Goal: Understand site structure: Understand site structure

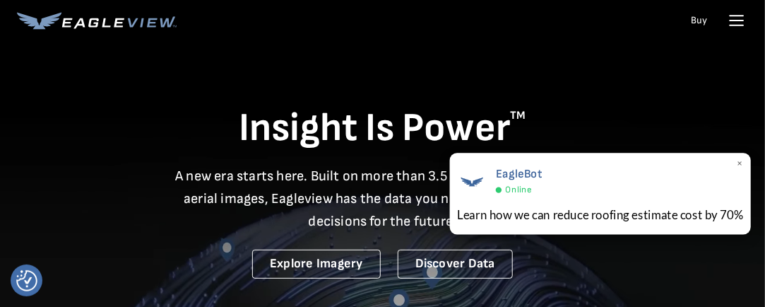
click at [735, 163] on div "EagleBot Online Learn how we can reduce roofing estimate cost by 70% ×" at bounding box center [600, 194] width 302 height 82
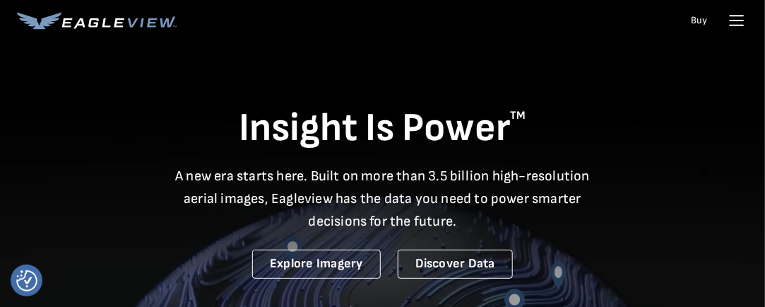
click at [738, 18] on icon at bounding box center [737, 20] width 23 height 23
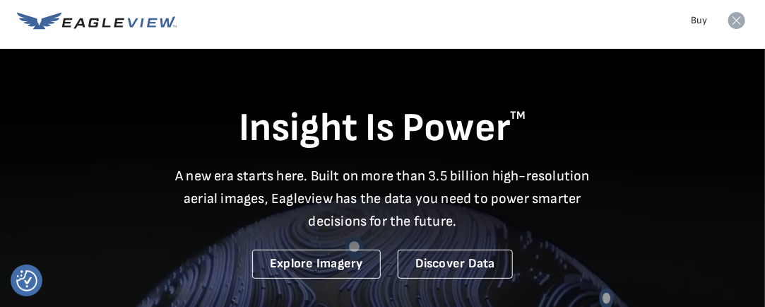
click at [736, 23] on icon at bounding box center [736, 20] width 17 height 17
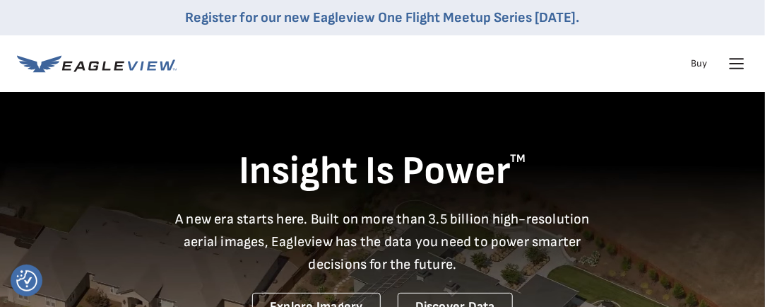
click at [721, 126] on div "Insight Is Power TM A new era starts here. Built on more than 3.5 billion high-…" at bounding box center [382, 208] width 731 height 225
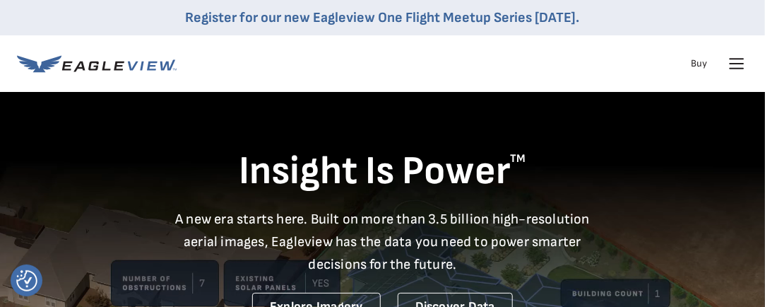
click at [721, 126] on div "Insight Is Power TM A new era starts here. Built on more than 3.5 billion high-…" at bounding box center [382, 208] width 731 height 225
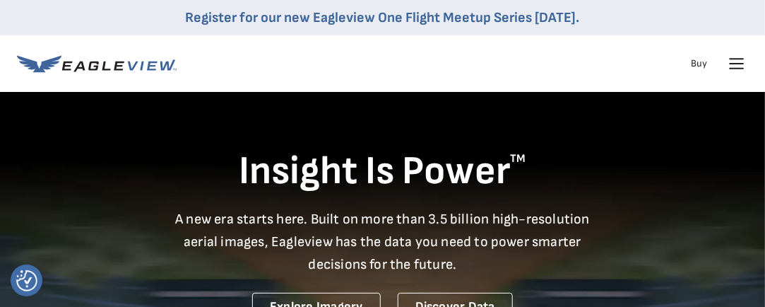
click at [721, 126] on div "Insight Is Power TM A new era starts here. Built on more than 3.5 billion high-…" at bounding box center [382, 208] width 731 height 225
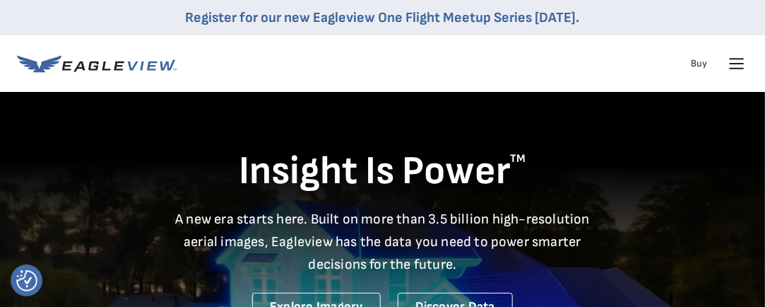
click at [721, 126] on div "Insight Is Power TM A new era starts here. Built on more than 3.5 billion high-…" at bounding box center [382, 208] width 731 height 225
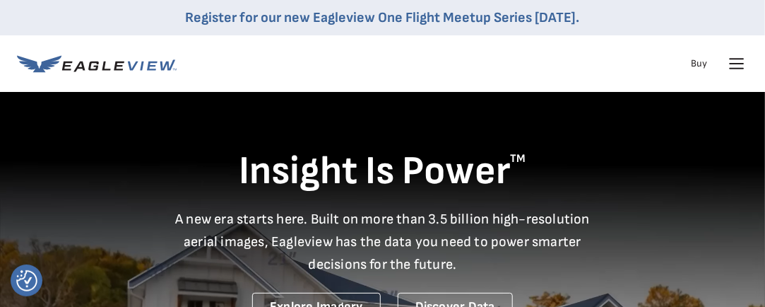
click at [736, 64] on icon at bounding box center [737, 63] width 23 height 23
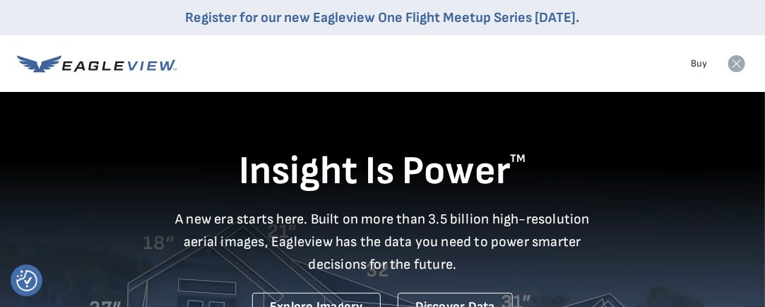
click at [738, 68] on icon at bounding box center [736, 63] width 17 height 17
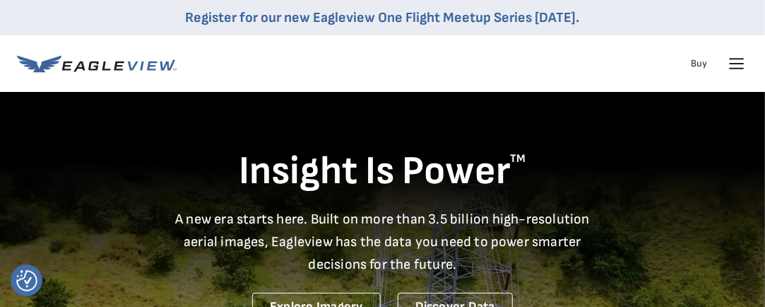
click at [738, 64] on icon at bounding box center [736, 64] width 13 height 0
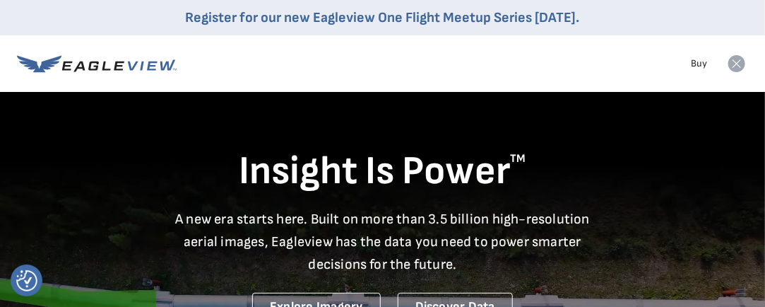
click at [733, 66] on icon at bounding box center [736, 63] width 17 height 17
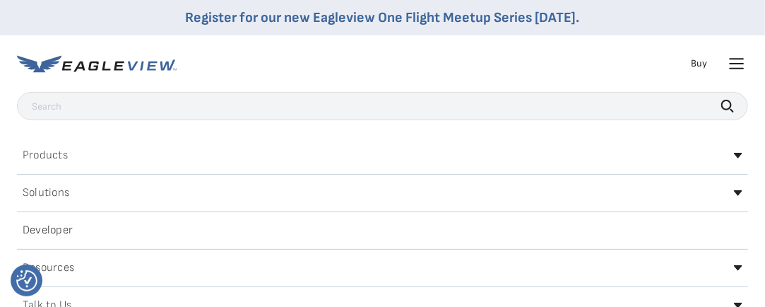
click at [733, 66] on icon at bounding box center [737, 63] width 23 height 23
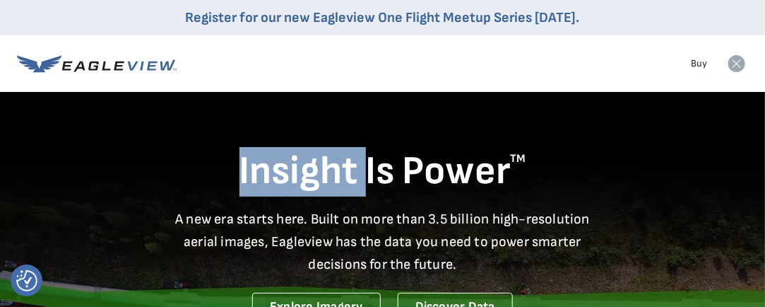
click at [733, 66] on icon at bounding box center [736, 63] width 17 height 17
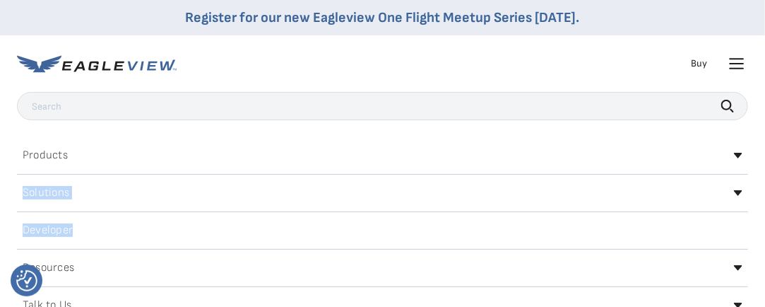
drag, startPoint x: 632, startPoint y: 202, endPoint x: 605, endPoint y: 227, distance: 36.5
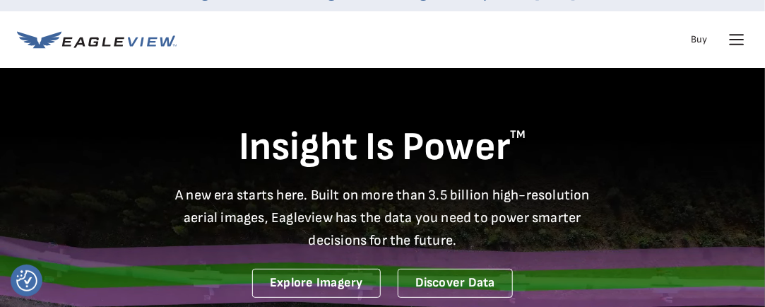
scroll to position [37, 0]
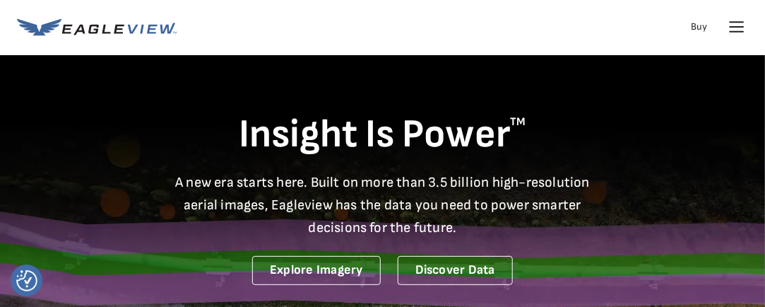
click at [740, 27] on icon at bounding box center [736, 27] width 13 height 0
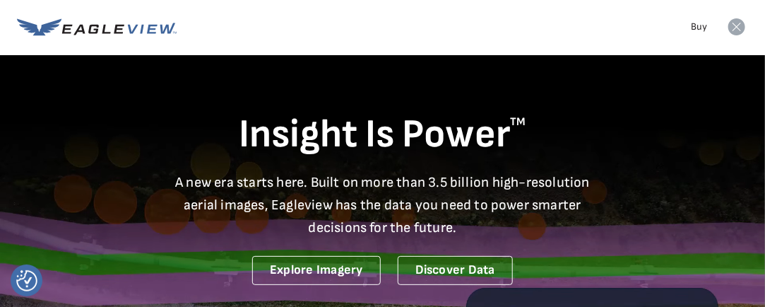
click at [740, 31] on icon at bounding box center [736, 26] width 17 height 17
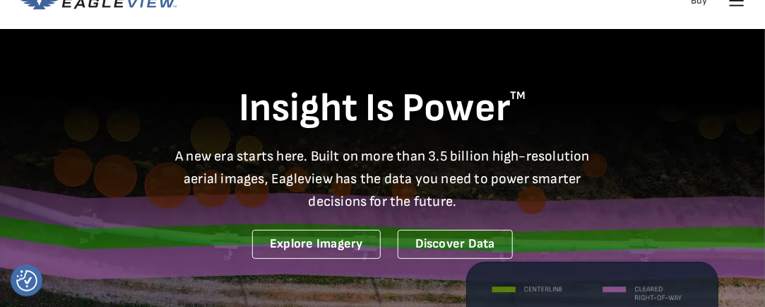
scroll to position [0, 0]
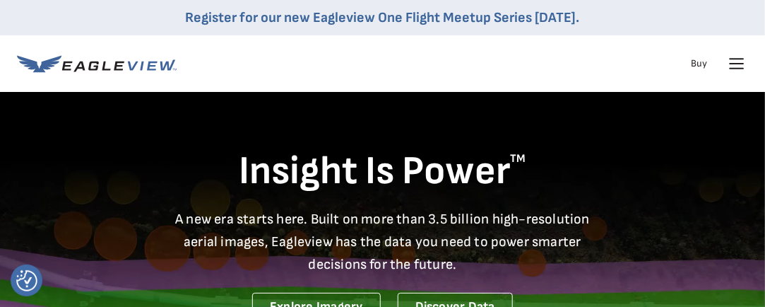
click at [740, 61] on icon at bounding box center [737, 63] width 23 height 23
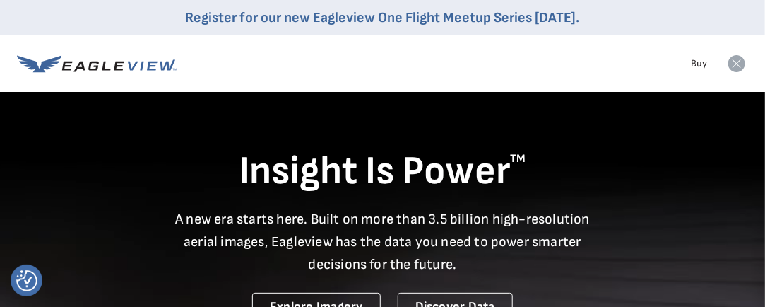
click at [740, 61] on icon at bounding box center [736, 63] width 17 height 17
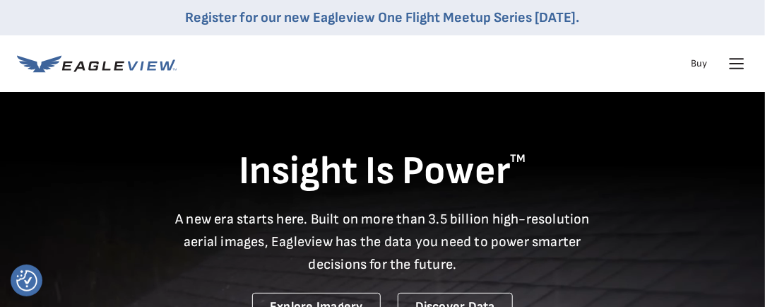
click at [396, 56] on div "Products Solutions Developer Resources Search Talk To Us Buy Login" at bounding box center [382, 63] width 731 height 57
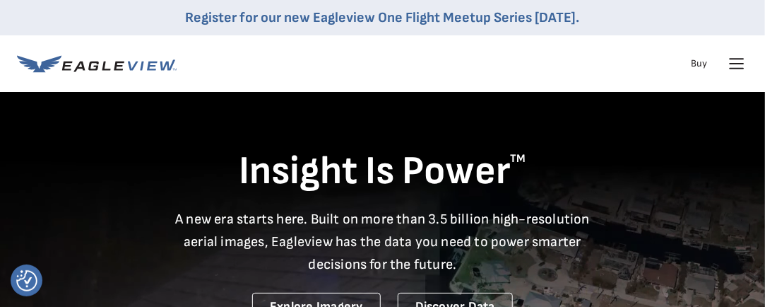
drag, startPoint x: 492, startPoint y: 3, endPoint x: 449, endPoint y: 65, distance: 75.6
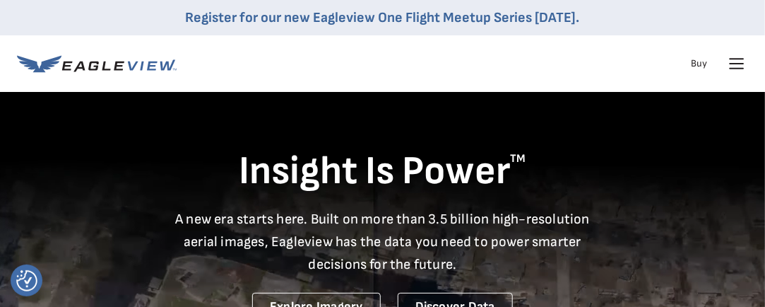
click at [449, 65] on div "Products Solutions Developer Resources Search Talk To Us Buy Login" at bounding box center [382, 63] width 731 height 57
